Goal: Check status: Check status

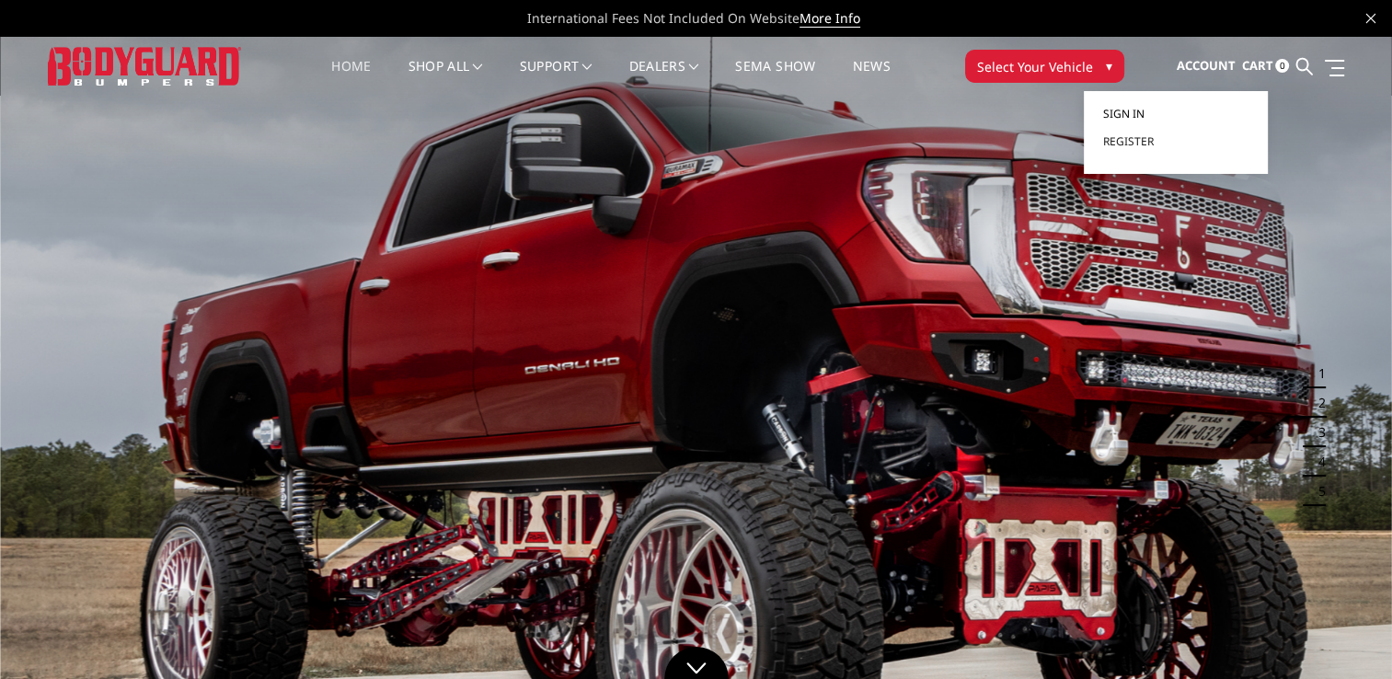
click at [1132, 112] on span "Sign in" at bounding box center [1122, 114] width 41 height 16
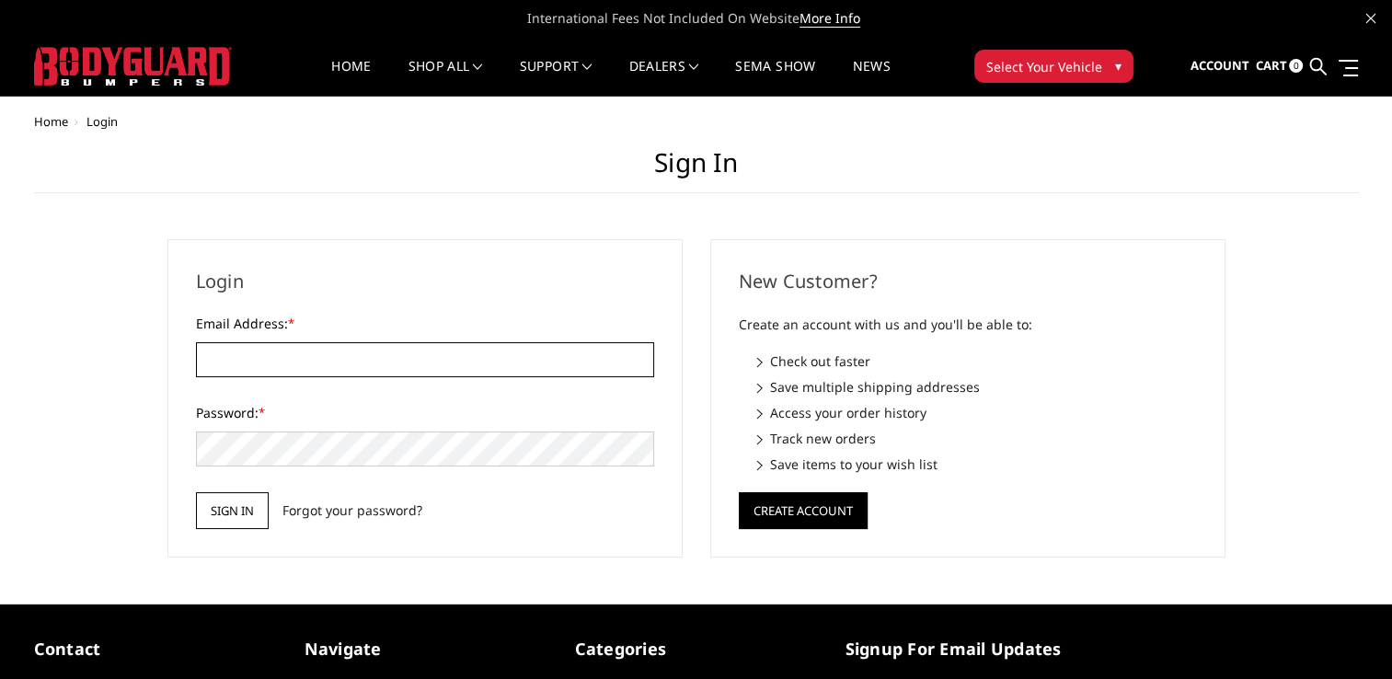
type input "[EMAIL_ADDRESS][DOMAIN_NAME]"
click at [250, 501] on input "Sign in" at bounding box center [232, 510] width 73 height 37
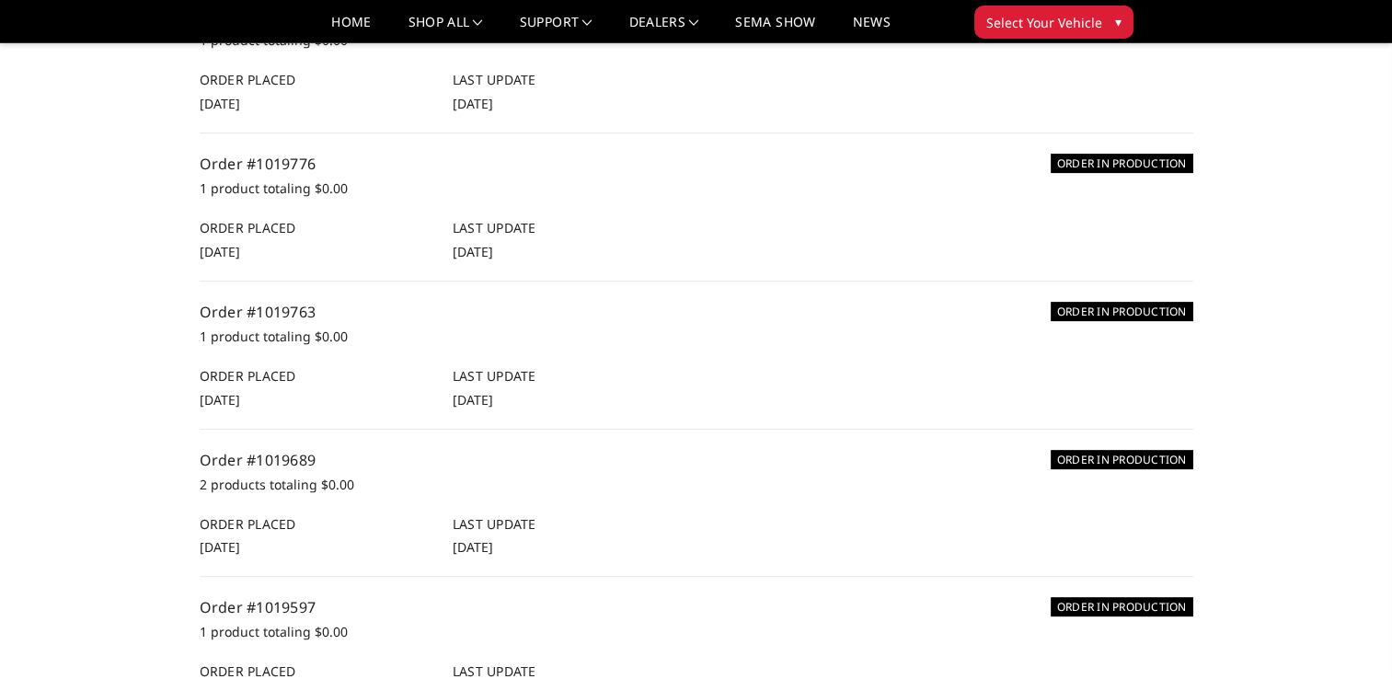
scroll to position [552, 0]
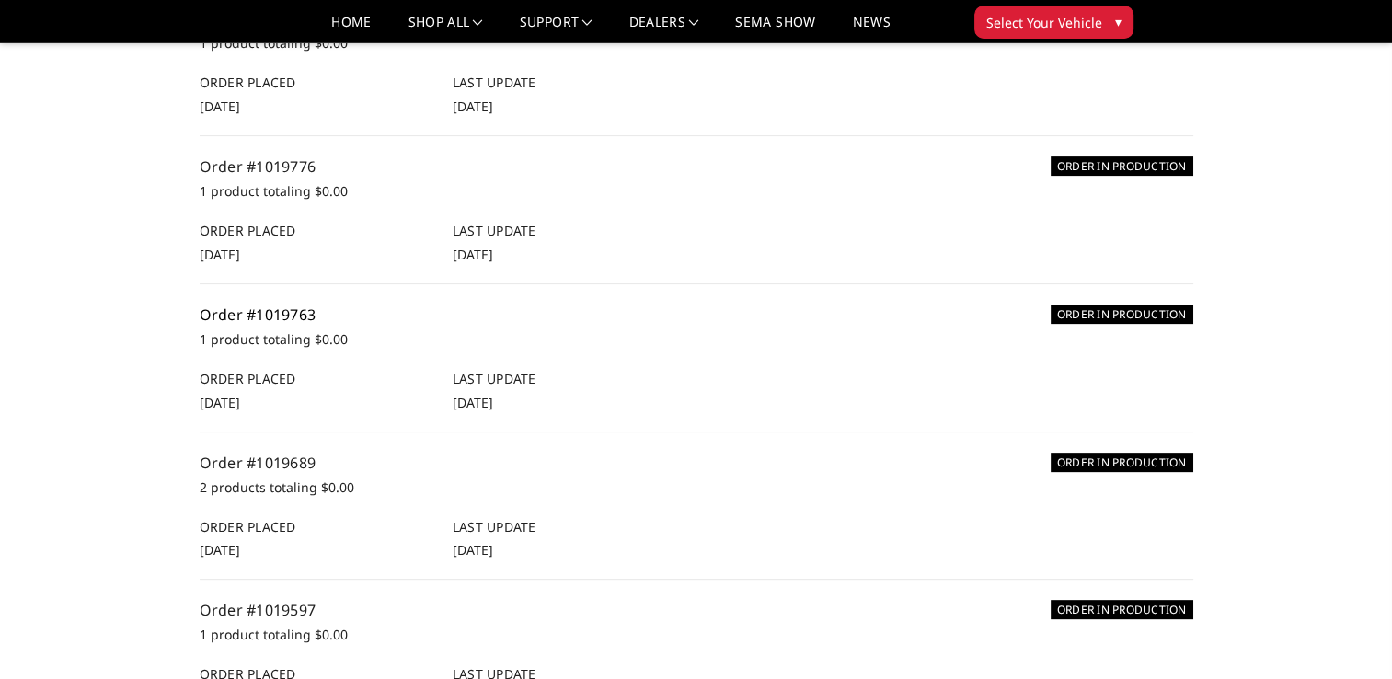
click at [291, 315] on link "Order #1019763" at bounding box center [258, 315] width 117 height 20
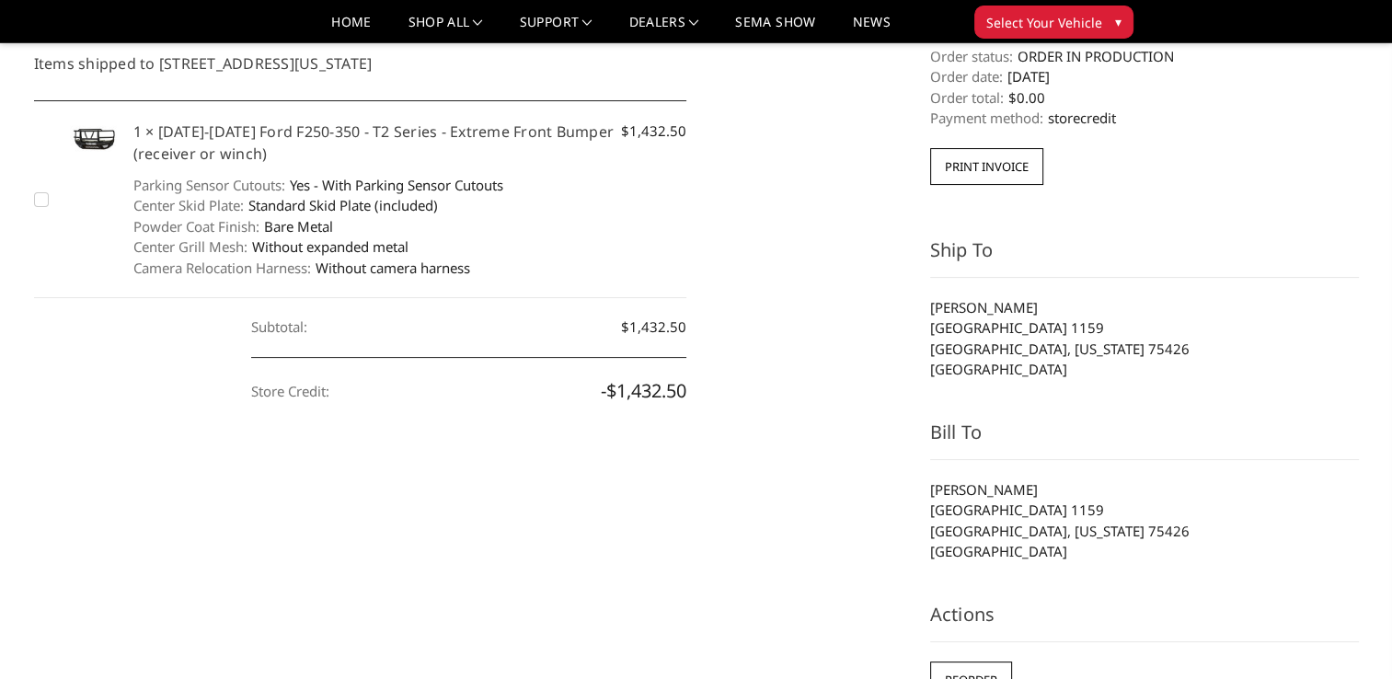
scroll to position [184, 0]
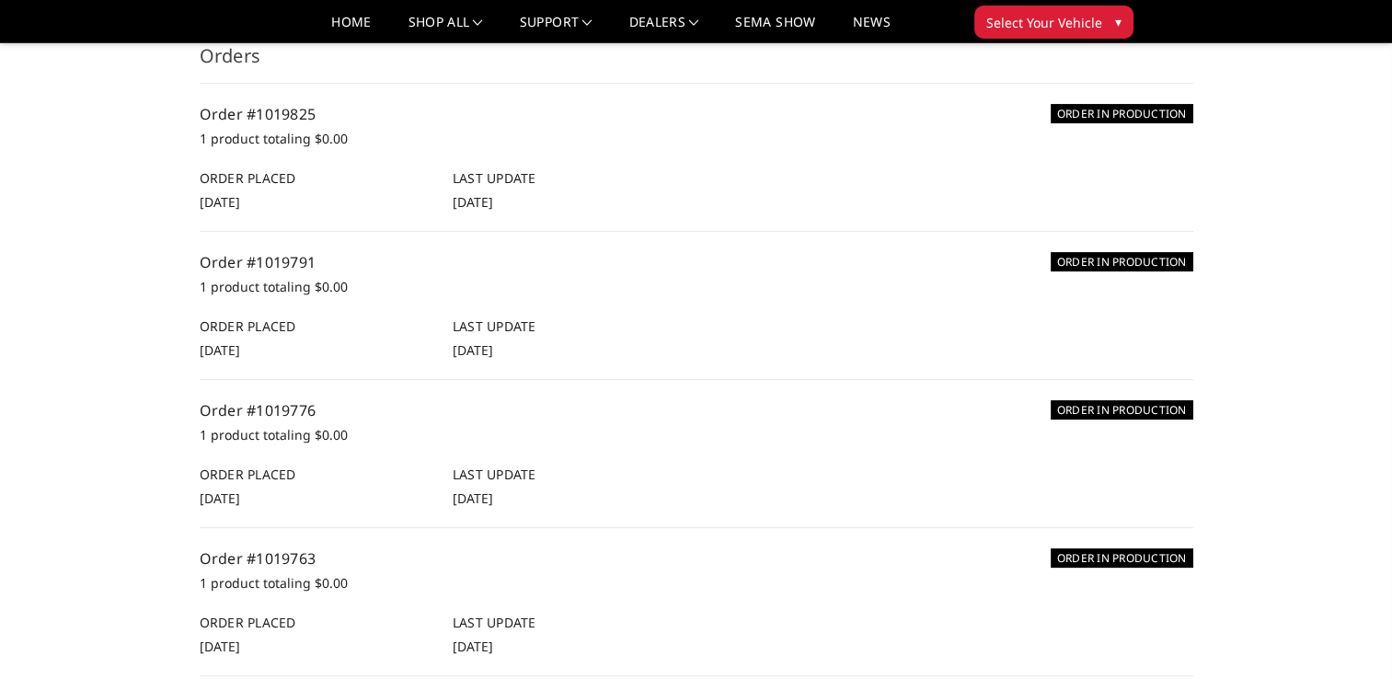
scroll to position [276, 0]
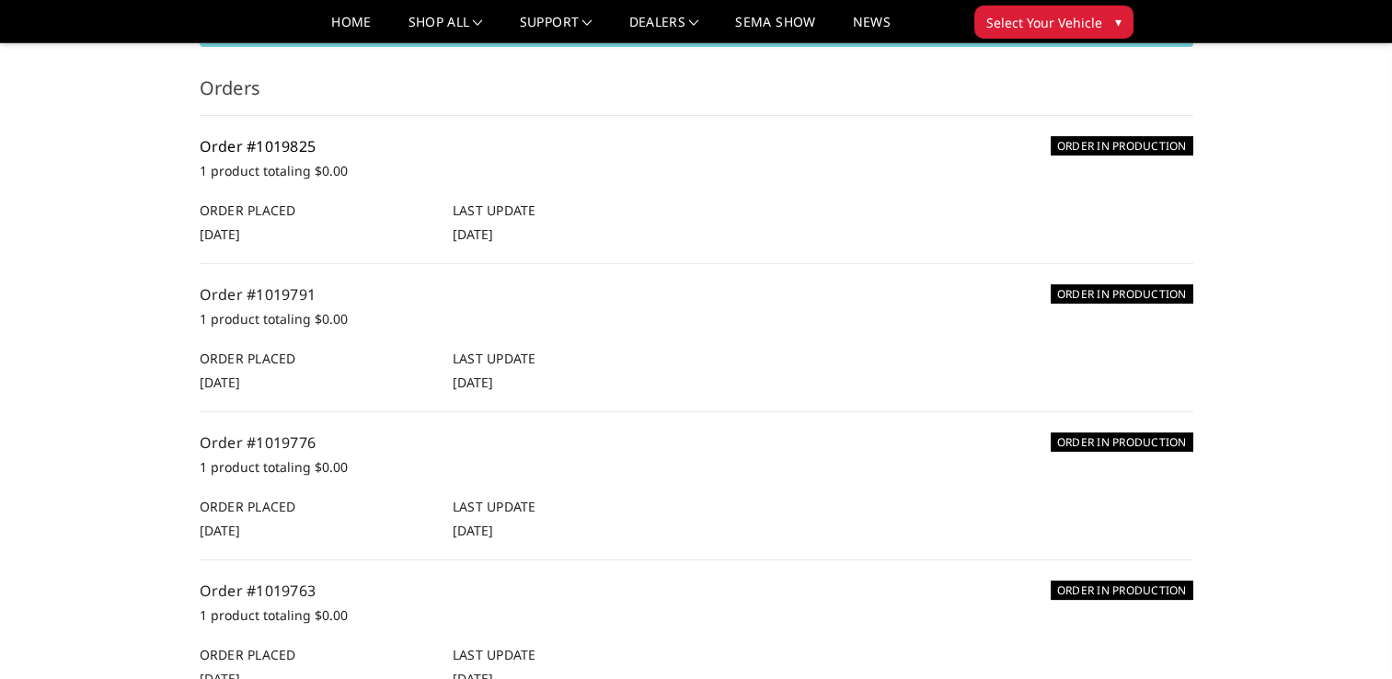
click at [235, 141] on link "Order #1019825" at bounding box center [258, 146] width 117 height 20
click at [255, 299] on link "Order #1019791" at bounding box center [258, 294] width 117 height 20
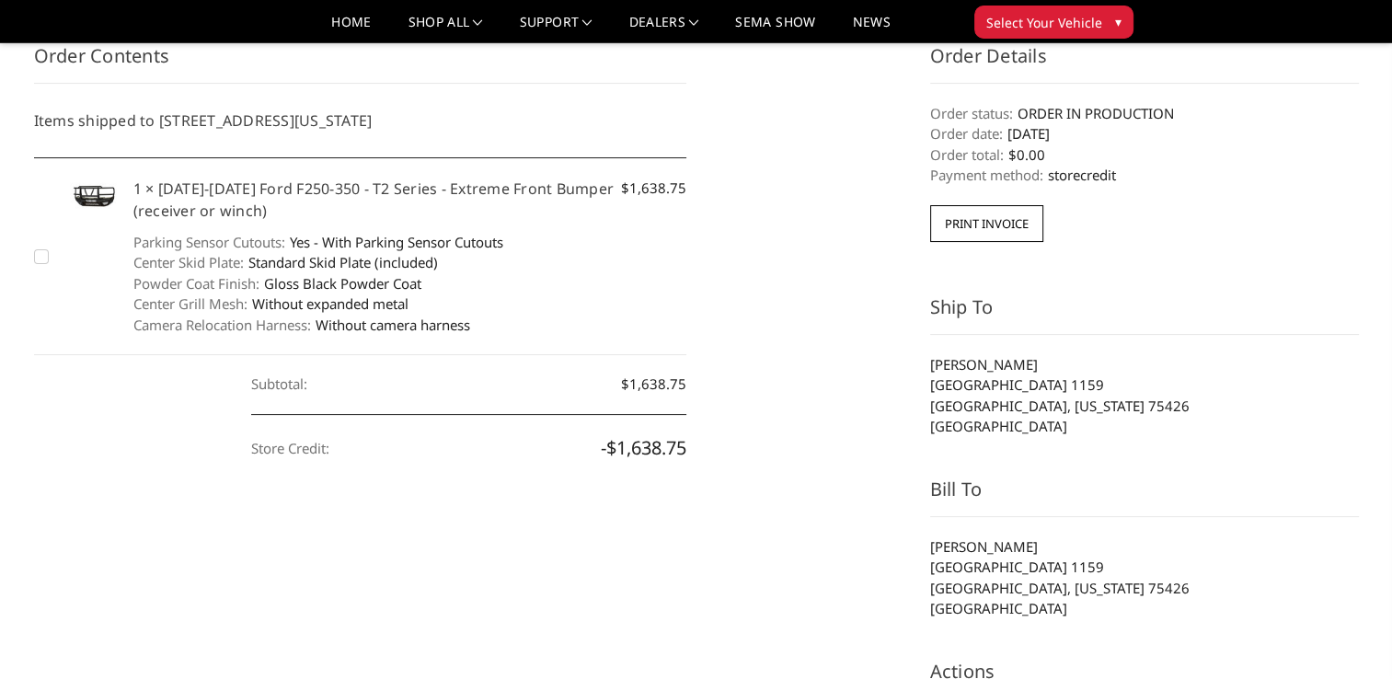
scroll to position [276, 0]
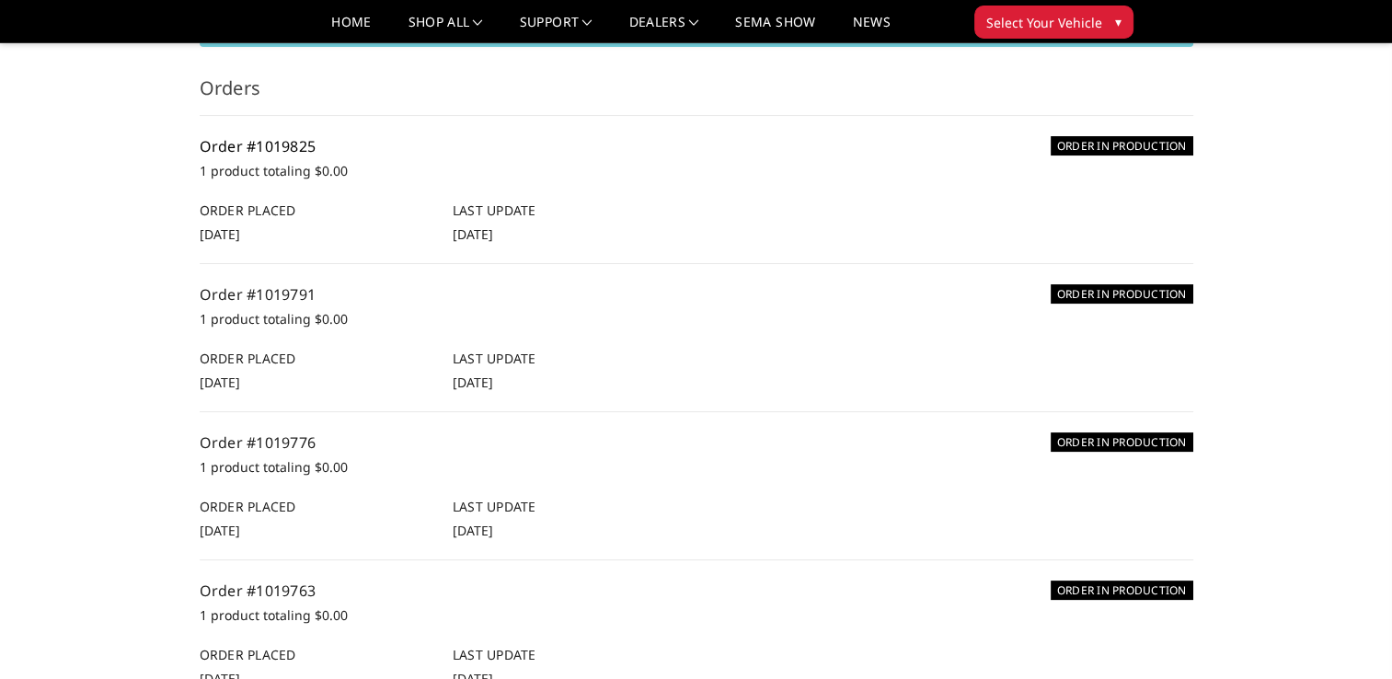
click at [268, 148] on link "Order #1019825" at bounding box center [258, 146] width 117 height 20
click at [276, 284] on link "Order #1019791" at bounding box center [258, 294] width 117 height 20
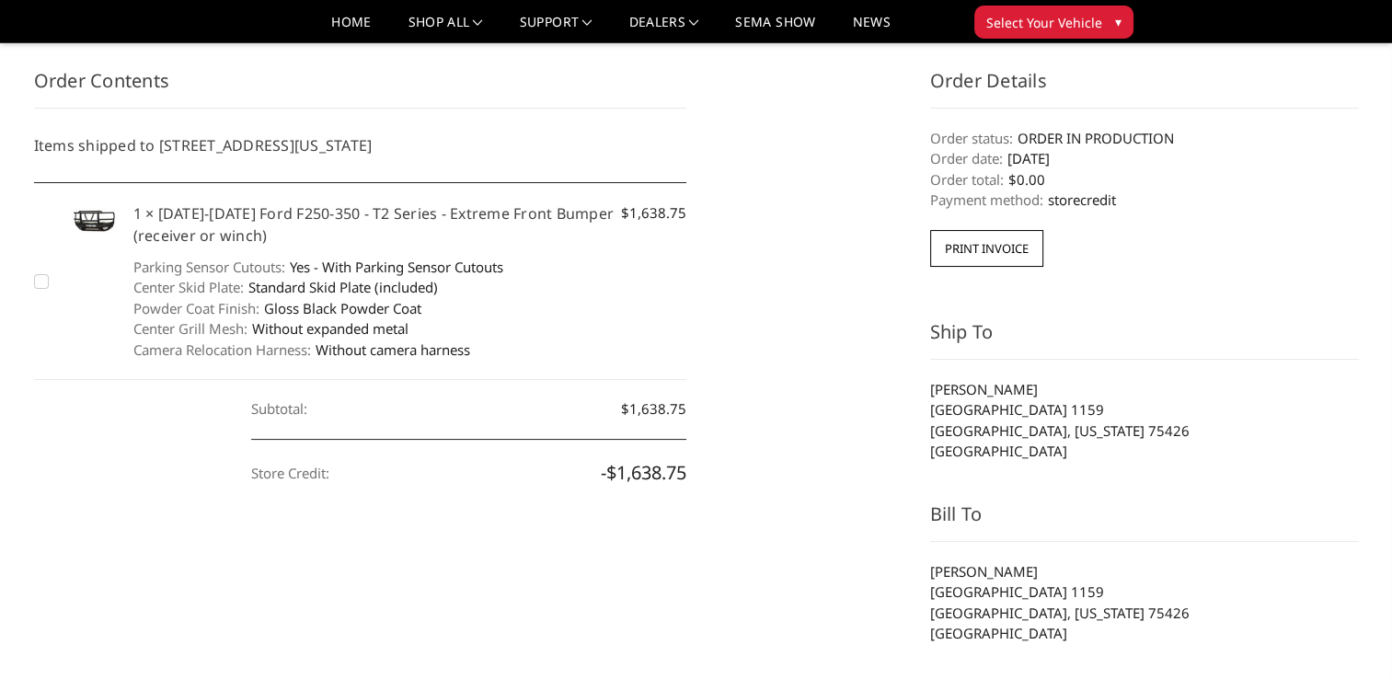
scroll to position [184, 0]
